Goal: Manage account settings

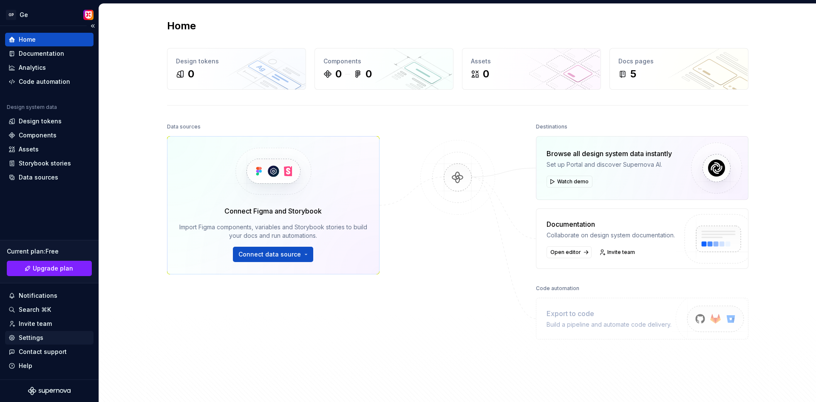
click at [28, 338] on div "Settings" at bounding box center [31, 337] width 25 height 9
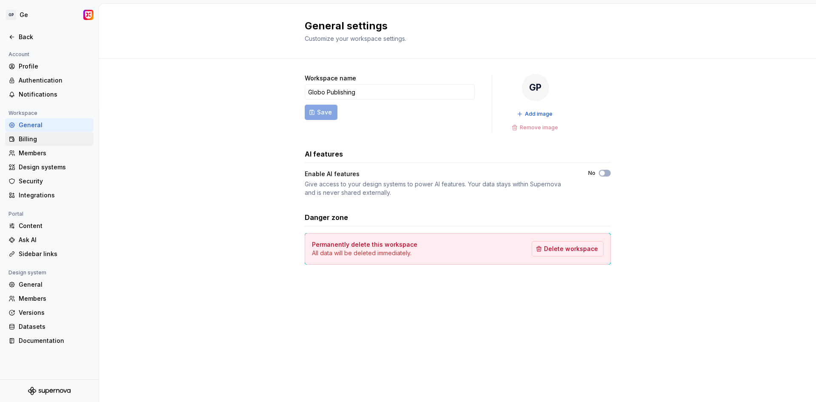
click at [27, 139] on div "Billing" at bounding box center [54, 139] width 71 height 9
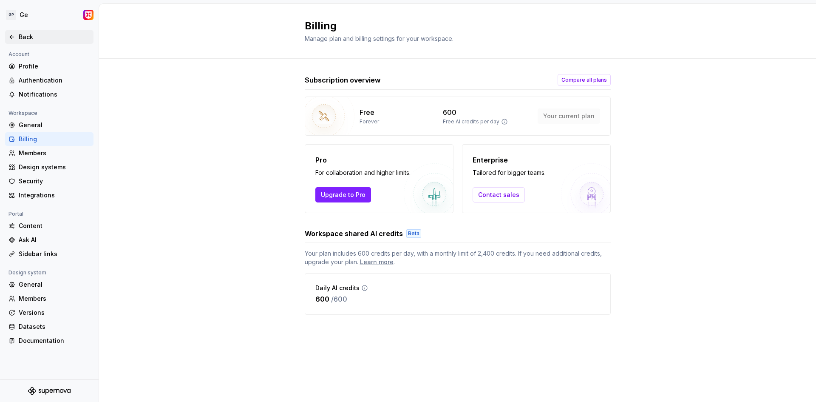
click at [16, 35] on div "Back" at bounding box center [50, 37] width 82 height 9
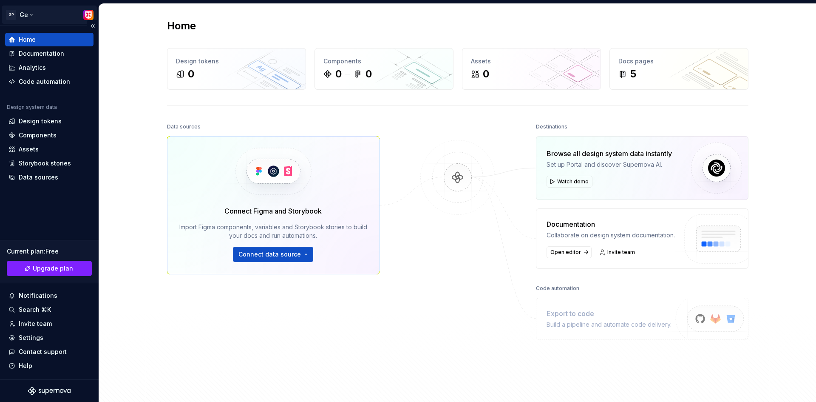
click at [42, 17] on html "GP Ge Home Documentation Analytics Code automation Design system data Design to…" at bounding box center [408, 201] width 816 height 402
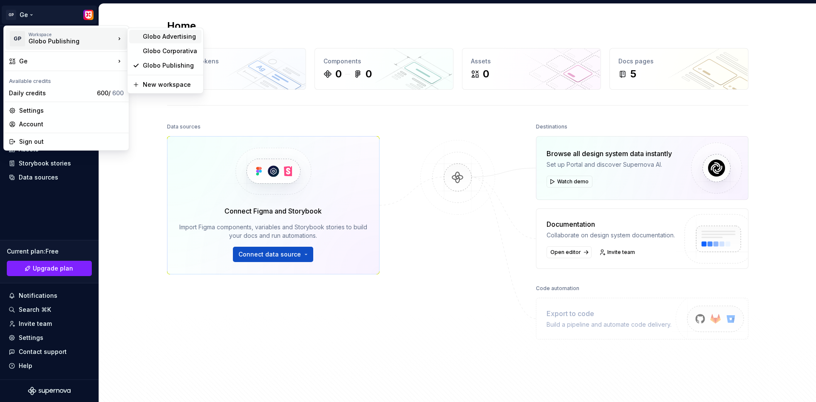
click at [152, 36] on div "Globo Advertising" at bounding box center [170, 36] width 55 height 9
